Goal: Find specific page/section: Find specific page/section

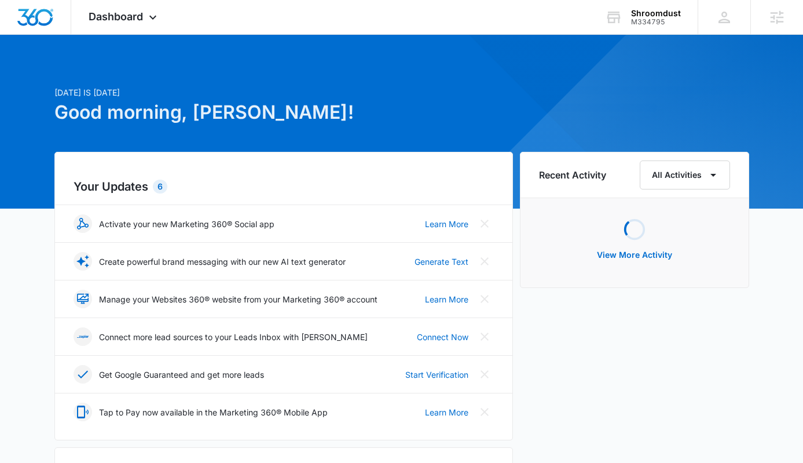
click at [642, 16] on div "Shroomdust" at bounding box center [656, 13] width 50 height 9
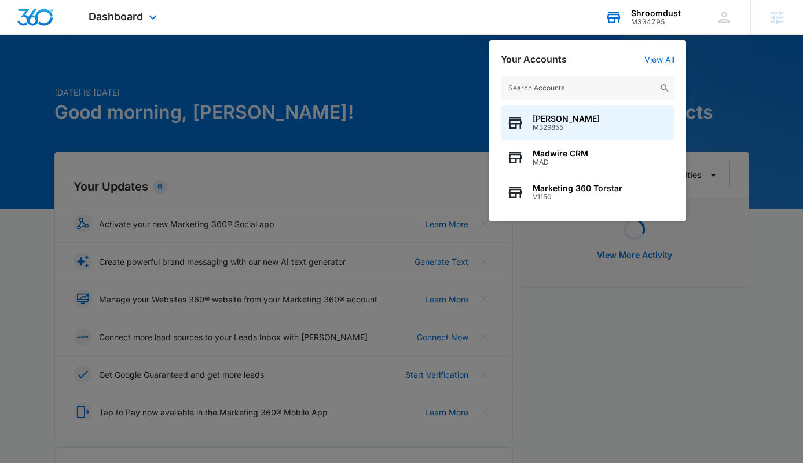
click at [589, 83] on input "text" at bounding box center [588, 87] width 174 height 23
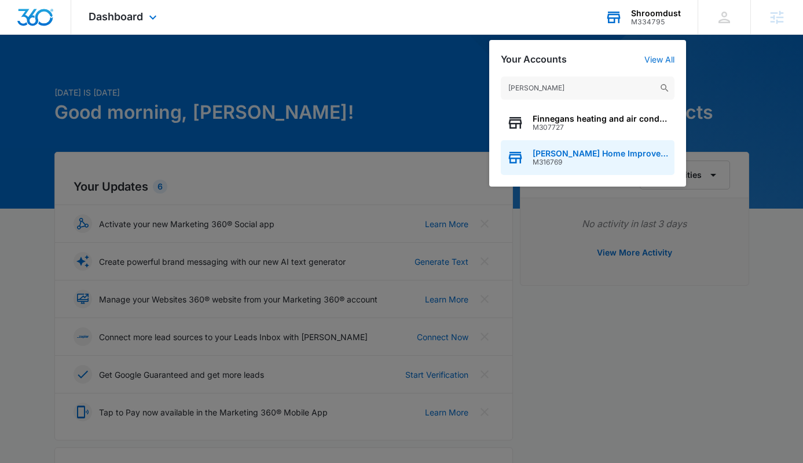
type input "finnegan"
click at [600, 144] on div "Finnegan Home Improvement M316769" at bounding box center [588, 157] width 174 height 35
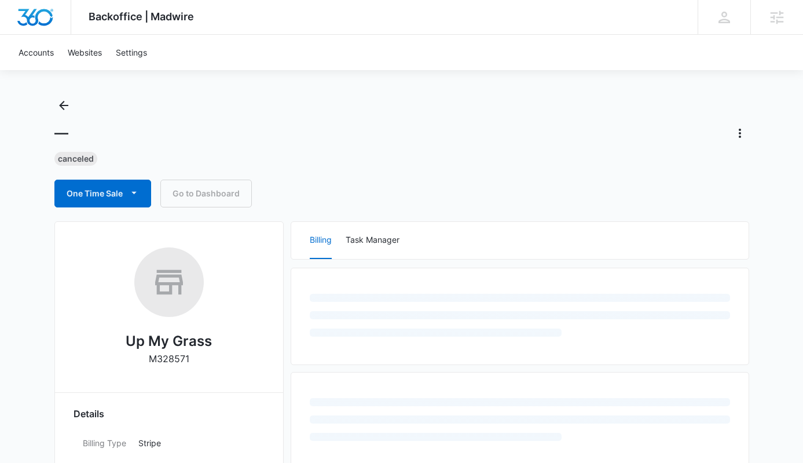
scroll to position [12, 0]
drag, startPoint x: 78, startPoint y: 105, endPoint x: 70, endPoint y: 104, distance: 8.3
click at [76, 105] on div "— Canceled One Time Sale Go to Dashboard" at bounding box center [401, 150] width 695 height 111
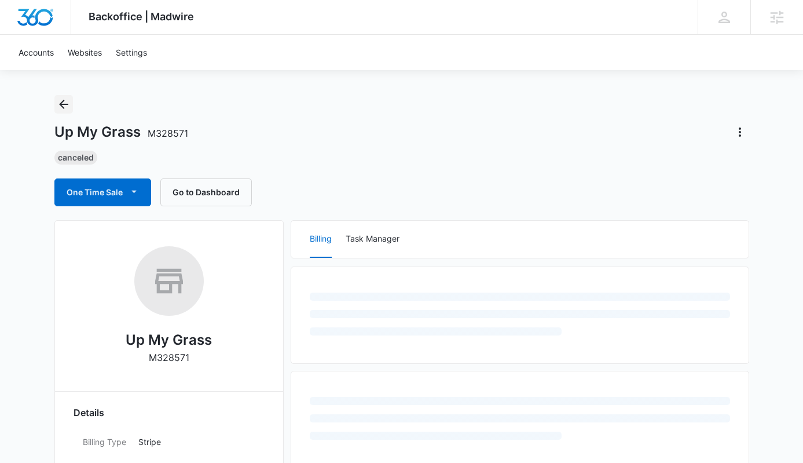
click at [70, 104] on icon "Back" at bounding box center [64, 104] width 14 height 14
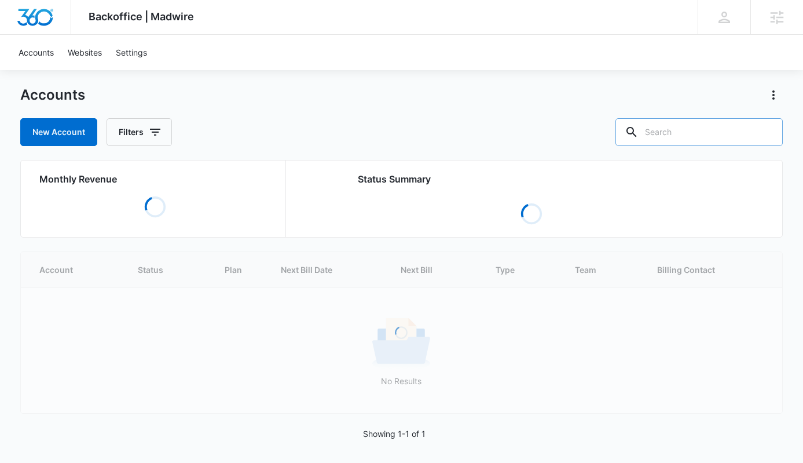
scroll to position [26, 0]
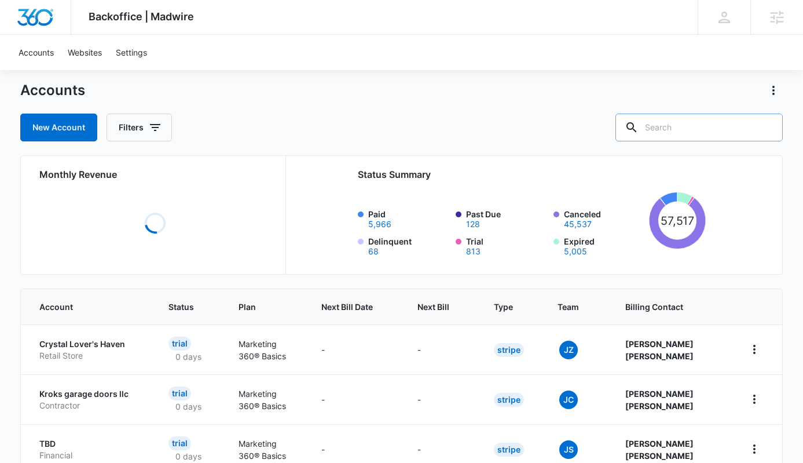
click at [694, 134] on input "text" at bounding box center [699, 128] width 167 height 28
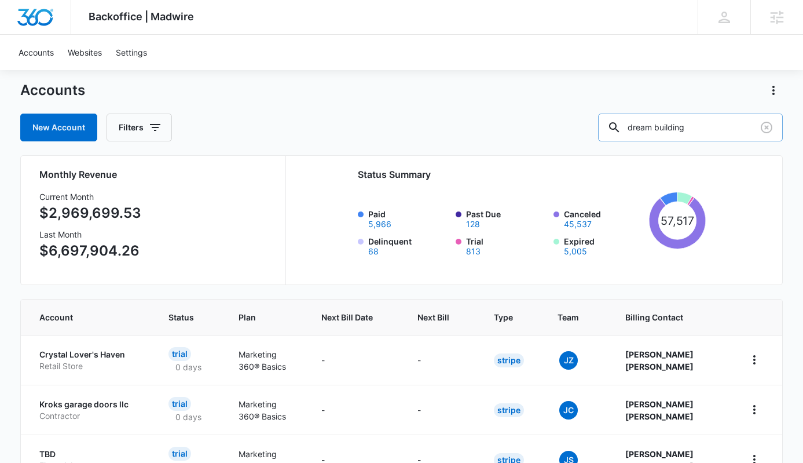
type input "dream building"
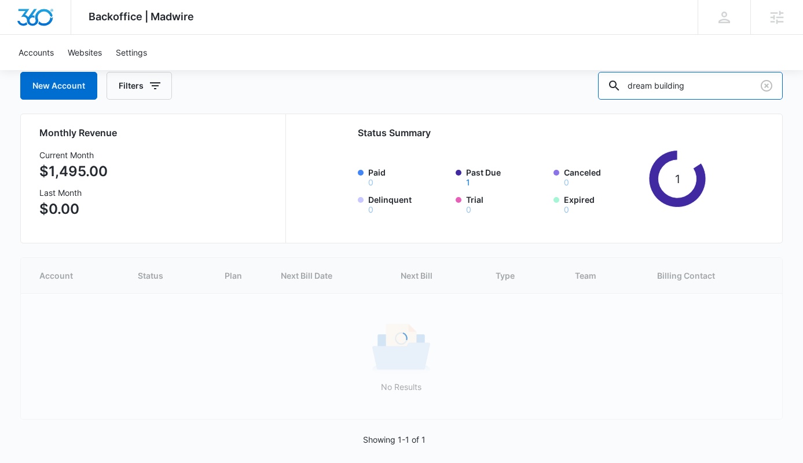
scroll to position [10, 0]
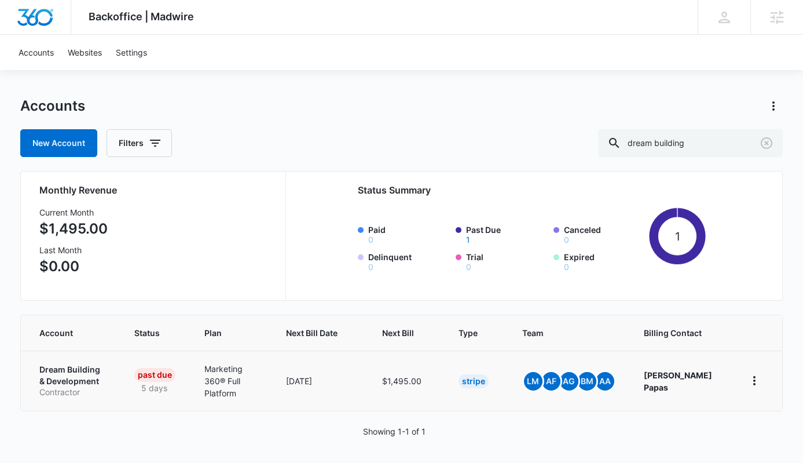
click at [75, 372] on p "Dream Building & Development" at bounding box center [73, 375] width 68 height 23
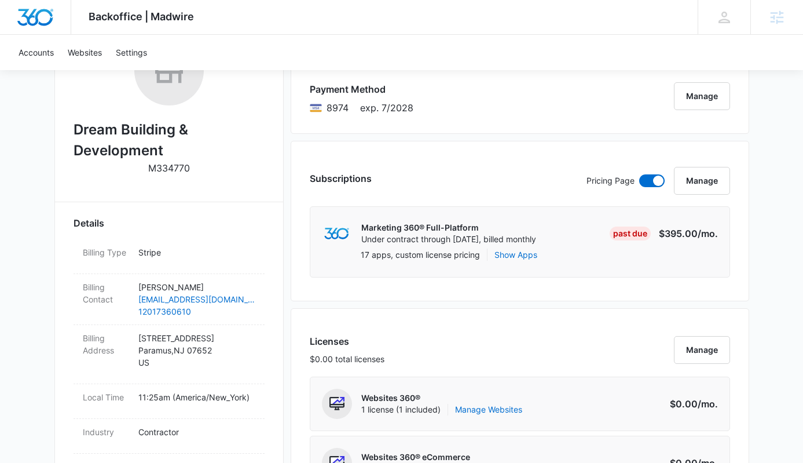
scroll to position [255, 0]
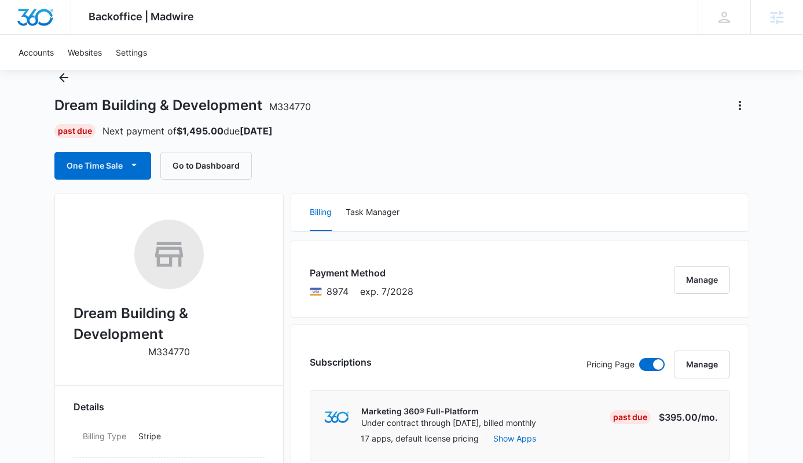
scroll to position [102, 0]
